Goal: Information Seeking & Learning: Learn about a topic

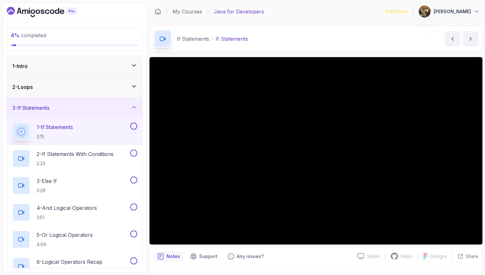
scroll to position [24, 0]
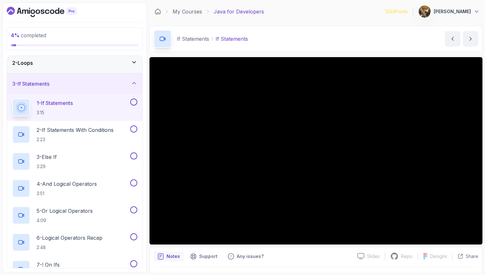
click at [136, 101] on button at bounding box center [133, 101] width 7 height 7
click at [93, 126] on p "2 - If Statements With Conditions" at bounding box center [75, 130] width 77 height 8
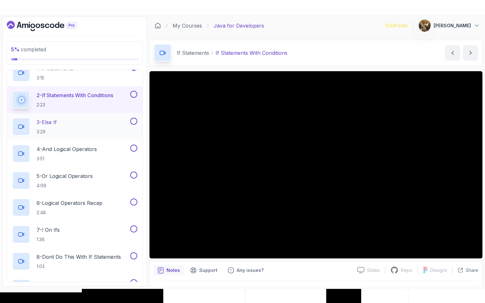
scroll to position [65, 0]
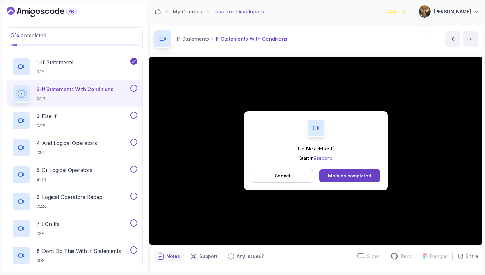
click at [134, 87] on button at bounding box center [133, 88] width 7 height 7
click at [80, 120] on div "3 - Else If 3:29" at bounding box center [70, 121] width 117 height 18
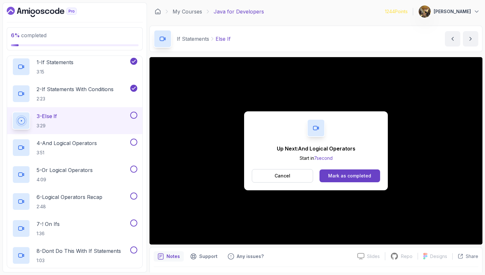
click at [132, 114] on button at bounding box center [133, 115] width 7 height 7
click at [103, 149] on div "4 - And Logical Operators 3:51" at bounding box center [70, 147] width 117 height 18
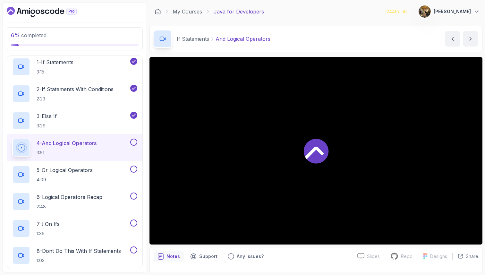
click at [102, 147] on div "4 - And Logical Operators 3:51" at bounding box center [70, 147] width 117 height 18
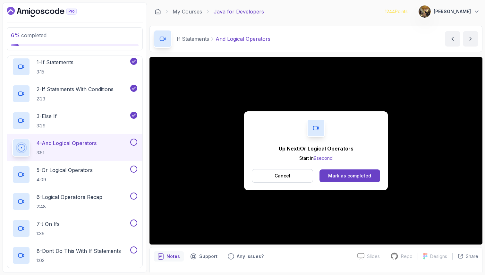
click at [133, 140] on button at bounding box center [133, 141] width 7 height 7
click at [97, 168] on div "5 - Or Logical Operators 4:09" at bounding box center [70, 174] width 117 height 18
